Goal: Task Accomplishment & Management: Manage account settings

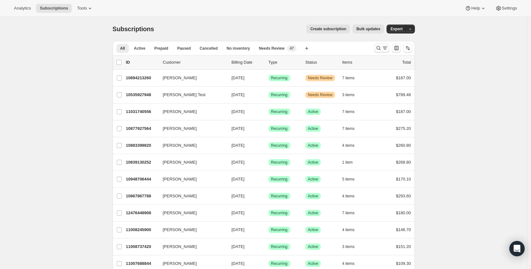
click at [376, 46] on button "Search and filter results" at bounding box center [381, 48] width 15 height 9
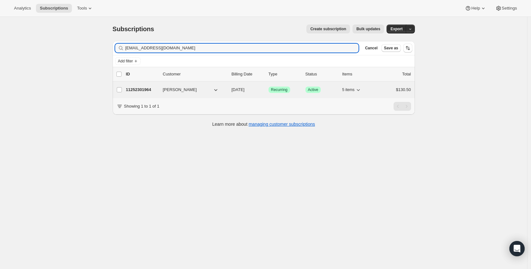
type input "[EMAIL_ADDRESS][DOMAIN_NAME]"
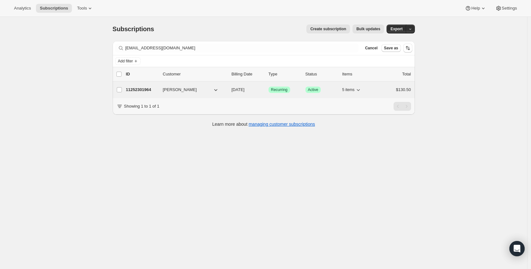
click at [146, 88] on p "11252301964" at bounding box center [142, 90] width 32 height 6
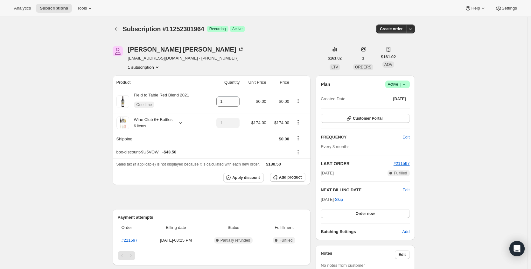
click at [393, 84] on span "Active |" at bounding box center [397, 84] width 19 height 6
click at [405, 109] on span "Cancel subscription" at bounding box center [397, 107] width 36 height 5
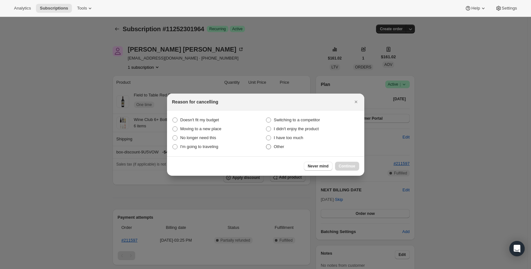
drag, startPoint x: 284, startPoint y: 144, endPoint x: 328, endPoint y: 151, distance: 45.1
click at [283, 144] on span "Other" at bounding box center [279, 146] width 11 height 5
click at [266, 144] on input "Other" at bounding box center [266, 144] width 0 height 0
radio input "true"
click at [350, 167] on span "Continue" at bounding box center [347, 166] width 17 height 5
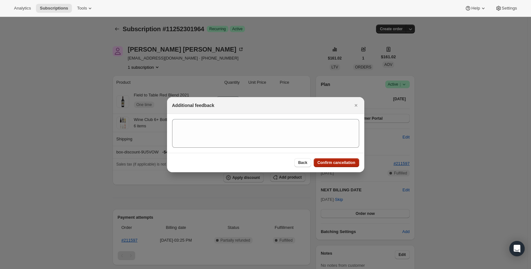
click at [350, 164] on span "Confirm cancellation" at bounding box center [337, 162] width 38 height 5
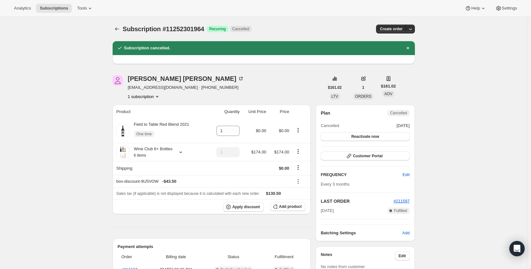
click at [14, 48] on div "Subscription #11252301964. This page is ready Subscription #11252301964 Success…" at bounding box center [263, 254] width 527 height 474
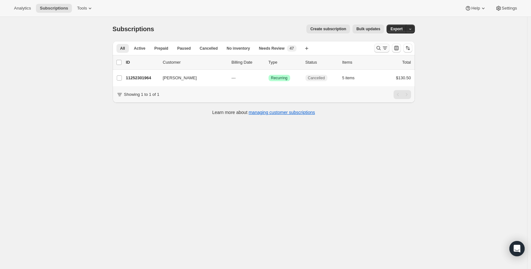
click at [379, 49] on icon "Search and filter results" at bounding box center [379, 48] width 4 height 4
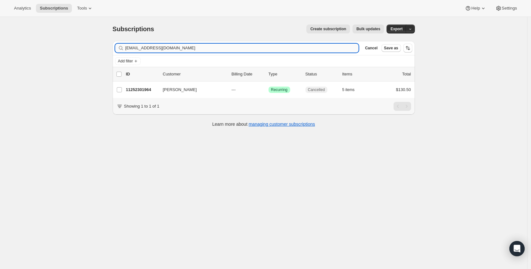
click at [155, 49] on input "[EMAIL_ADDRESS][DOMAIN_NAME]" at bounding box center [242, 48] width 234 height 9
drag, startPoint x: 155, startPoint y: 49, endPoint x: 152, endPoint y: 52, distance: 3.6
click at [155, 49] on input "[EMAIL_ADDRESS][DOMAIN_NAME]" at bounding box center [242, 48] width 234 height 9
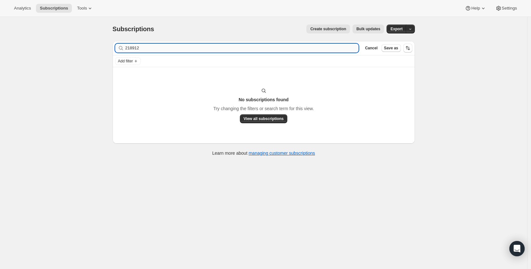
click at [146, 47] on input "218912" at bounding box center [242, 48] width 234 height 9
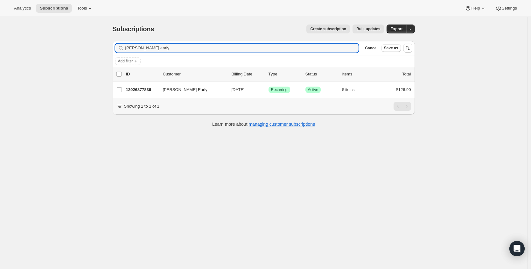
type input "[PERSON_NAME] early"
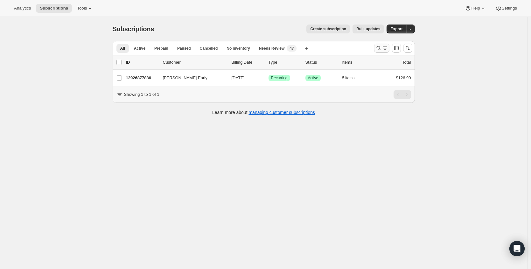
click at [379, 46] on icon "Search and filter results" at bounding box center [379, 48] width 6 height 6
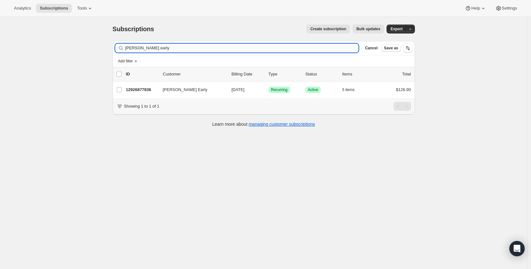
click at [284, 46] on input "[PERSON_NAME] early" at bounding box center [242, 48] width 234 height 9
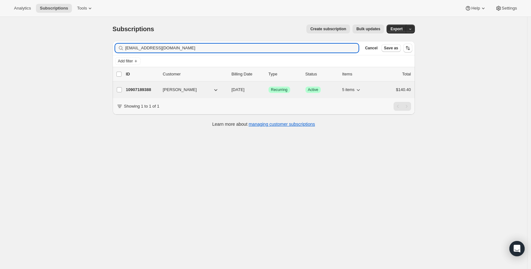
type input "kristenvozel@yahoo.com"
click at [133, 90] on p "10907189388" at bounding box center [142, 90] width 32 height 6
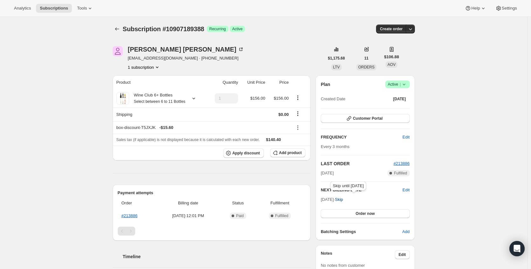
drag, startPoint x: 321, startPoint y: 187, endPoint x: 348, endPoint y: 196, distance: 28.2
click at [349, 197] on div "Plan Success Active | Created Date Nov 29, 2024 Customer Portal FREQUENCY Edit …" at bounding box center [365, 157] width 99 height 165
copy div
